Goal: Find specific page/section: Find specific page/section

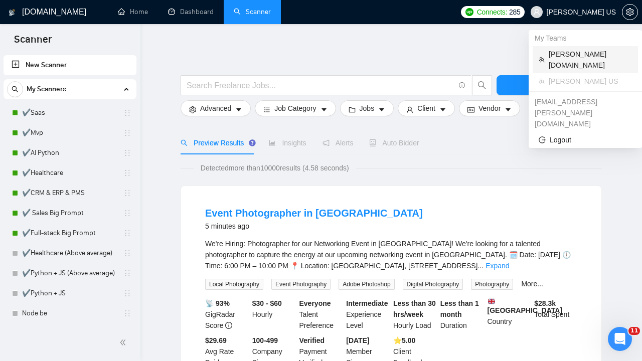
click at [567, 52] on span "[PERSON_NAME][DOMAIN_NAME]" at bounding box center [590, 60] width 83 height 22
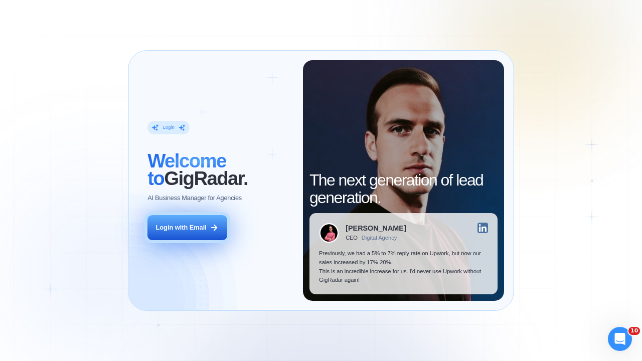
click at [187, 228] on div "Login with Email" at bounding box center [181, 227] width 51 height 9
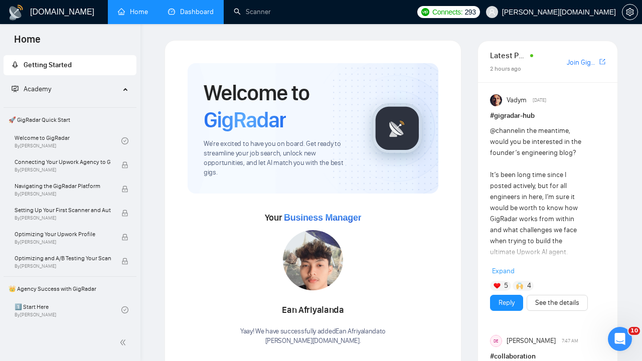
click at [193, 8] on link "Dashboard" at bounding box center [191, 12] width 46 height 9
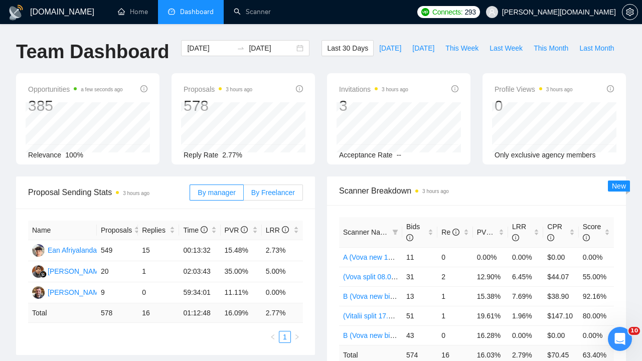
click at [274, 195] on span "By Freelancer" at bounding box center [273, 193] width 44 height 8
click at [244, 195] on input "By Freelancer" at bounding box center [244, 195] width 0 height 0
click at [510, 50] on span "Last Week" at bounding box center [505, 48] width 33 height 11
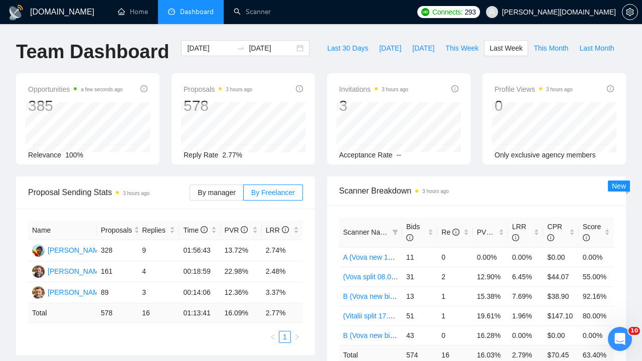
type input "2025-09-22"
type input "2025-09-28"
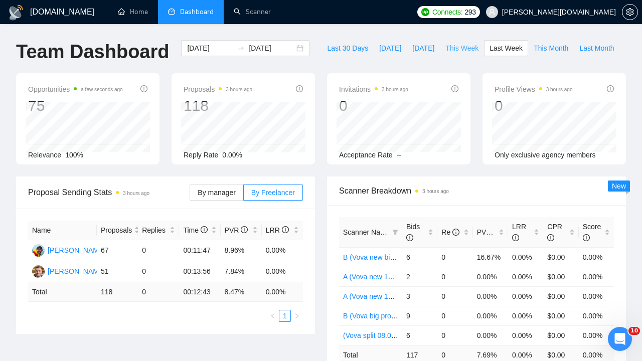
click at [460, 45] on span "This Week" at bounding box center [461, 48] width 33 height 11
type input "2025-09-29"
type input "2025-10-05"
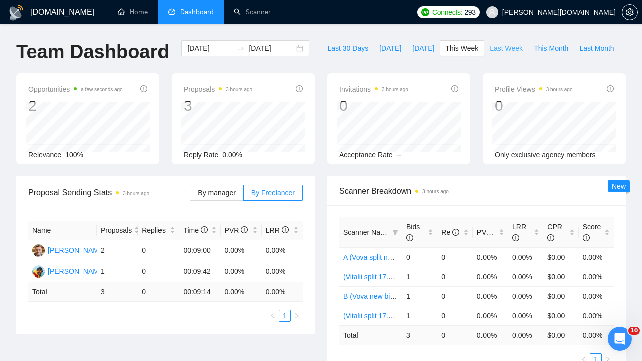
click at [511, 47] on span "Last Week" at bounding box center [505, 48] width 33 height 11
type input "2025-09-22"
type input "2025-09-28"
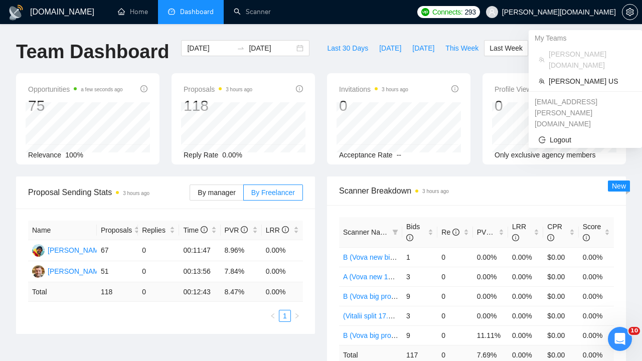
click at [594, 7] on span "[PERSON_NAME][DOMAIN_NAME]" at bounding box center [551, 12] width 142 height 32
click at [575, 76] on span "[PERSON_NAME] US" at bounding box center [590, 81] width 83 height 11
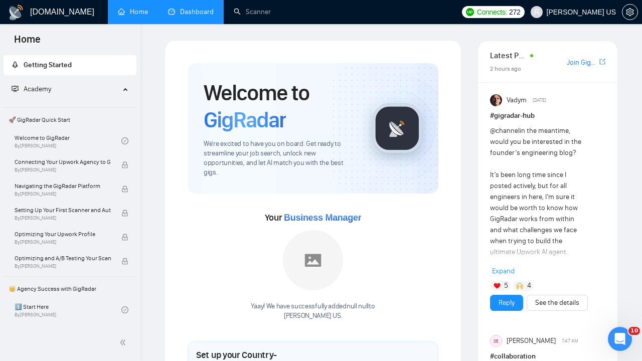
click at [194, 13] on link "Dashboard" at bounding box center [191, 12] width 46 height 9
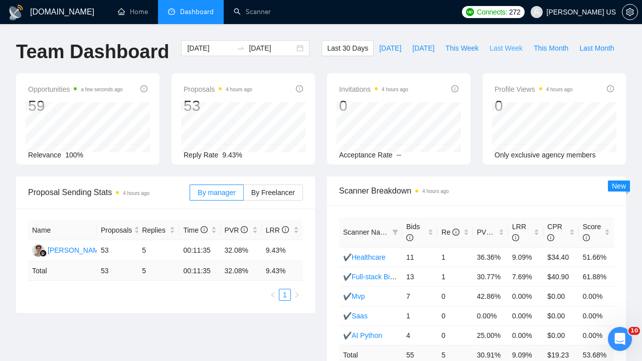
click at [504, 46] on span "Last Week" at bounding box center [505, 48] width 33 height 11
type input "2025-09-22"
type input "2025-09-28"
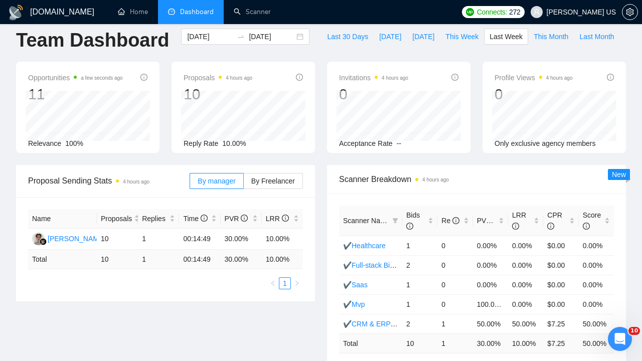
scroll to position [15, 0]
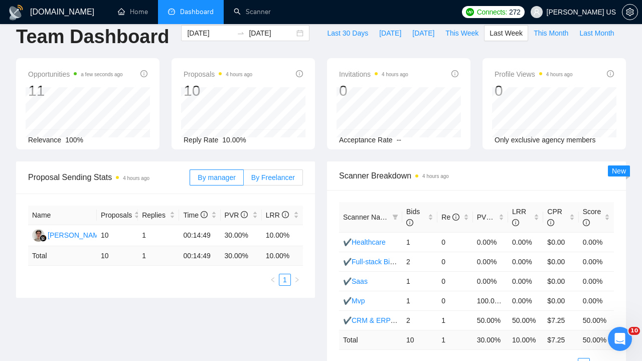
click at [277, 175] on span "By Freelancer" at bounding box center [273, 177] width 44 height 8
click at [244, 180] on input "By Freelancer" at bounding box center [244, 180] width 0 height 0
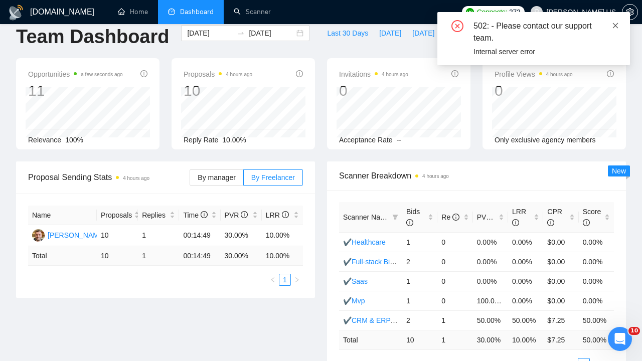
click at [616, 26] on icon "close" at bounding box center [616, 26] width 6 height 6
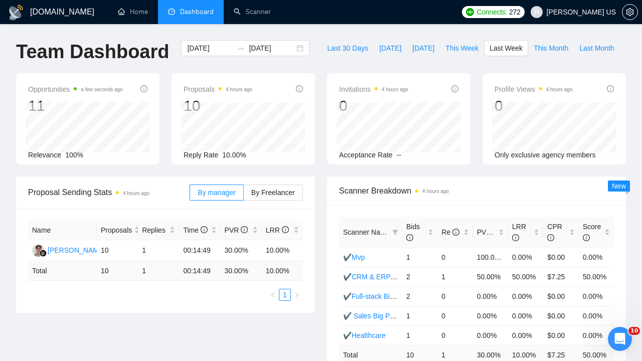
click at [605, 12] on span "[PERSON_NAME] US" at bounding box center [581, 12] width 69 height 0
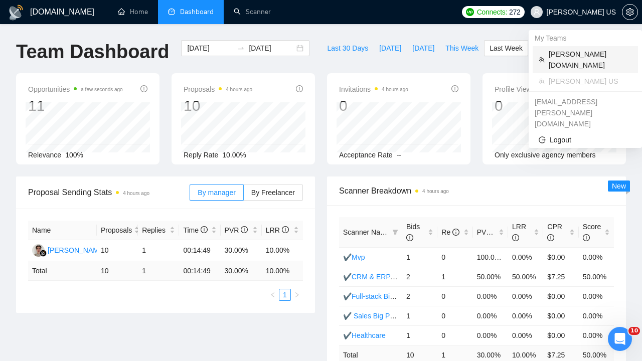
click at [590, 56] on span "[PERSON_NAME][DOMAIN_NAME]" at bounding box center [590, 60] width 83 height 22
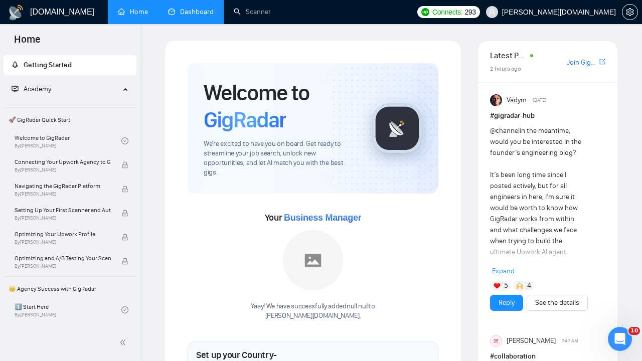
click at [192, 16] on link "Dashboard" at bounding box center [191, 12] width 46 height 9
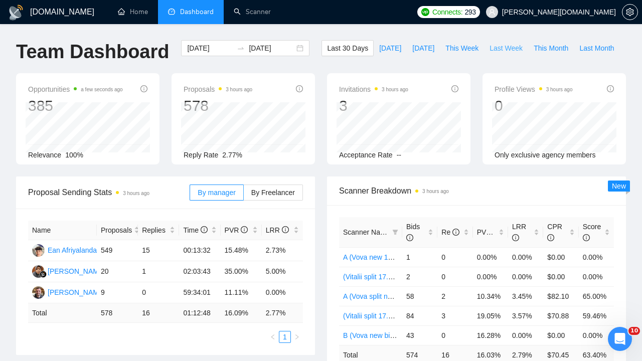
click at [508, 46] on span "Last Week" at bounding box center [505, 48] width 33 height 11
type input "2025-09-22"
type input "2025-09-28"
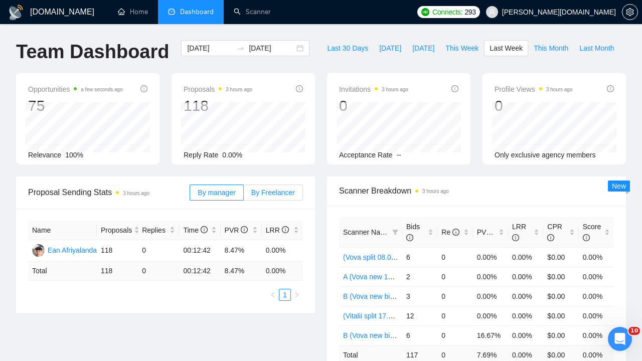
click at [269, 185] on label "By Freelancer" at bounding box center [273, 193] width 59 height 16
click at [244, 195] on input "By Freelancer" at bounding box center [244, 195] width 0 height 0
